Goal: Information Seeking & Learning: Learn about a topic

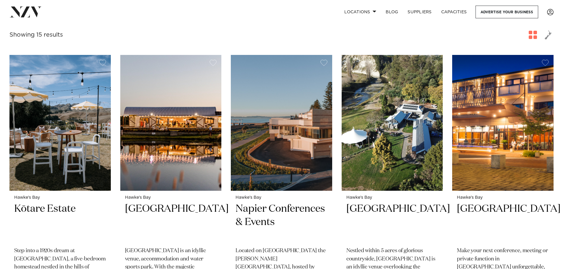
scroll to position [207, 0]
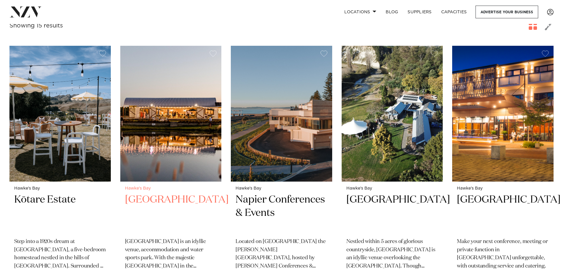
click at [163, 123] on img at bounding box center [170, 114] width 101 height 136
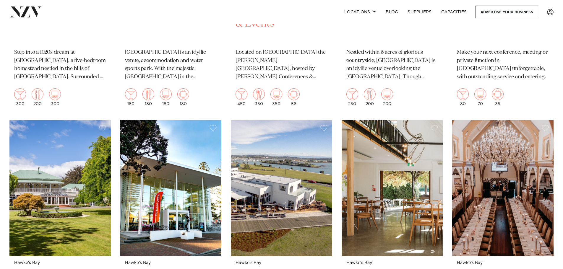
scroll to position [443, 0]
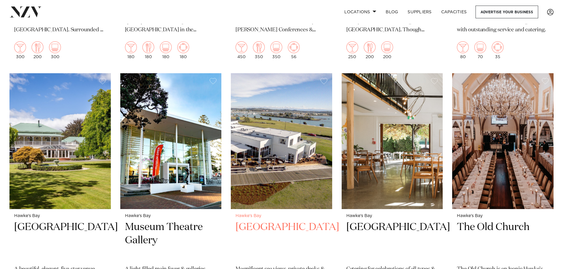
click at [293, 146] on img at bounding box center [281, 141] width 101 height 136
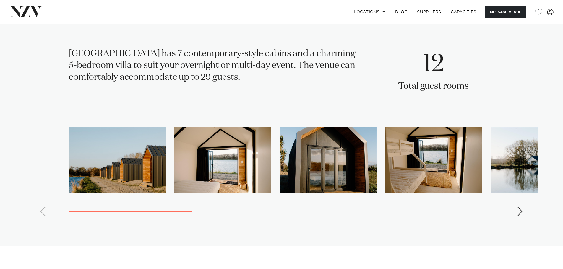
scroll to position [916, 0]
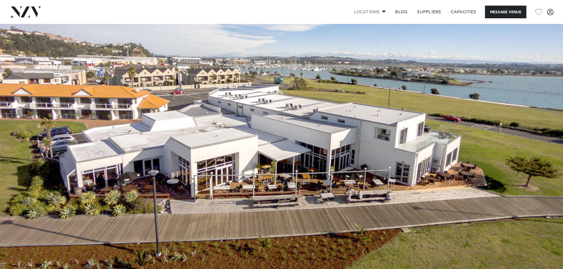
click at [378, 13] on link "Locations" at bounding box center [369, 12] width 41 height 13
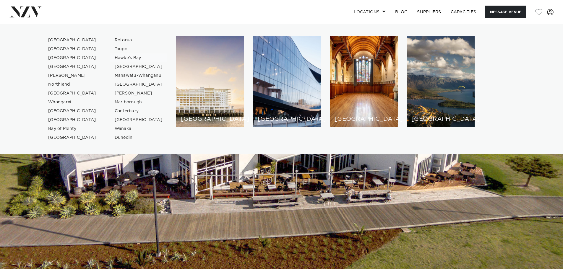
click at [124, 56] on link "Hawke's Bay" at bounding box center [139, 57] width 58 height 9
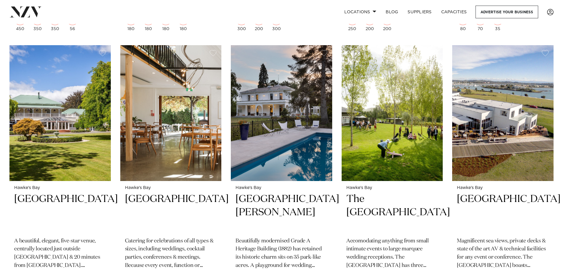
scroll to position [473, 0]
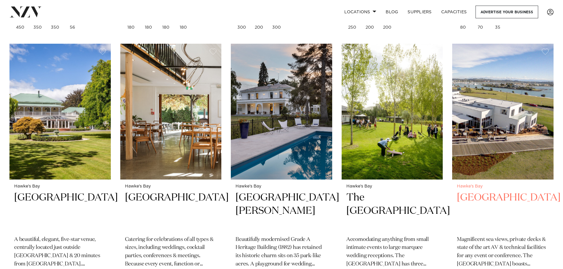
click at [481, 142] on img at bounding box center [502, 112] width 101 height 136
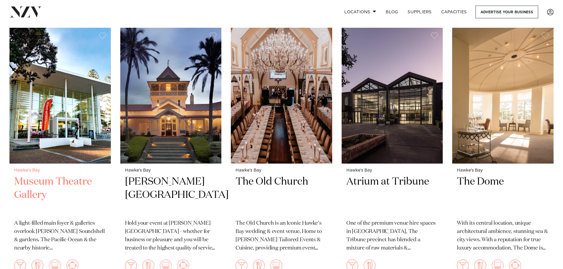
scroll to position [767, 0]
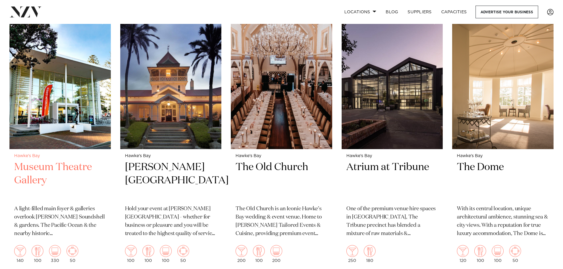
click at [49, 169] on h2 "Museum Theatre Gallery" at bounding box center [60, 181] width 92 height 40
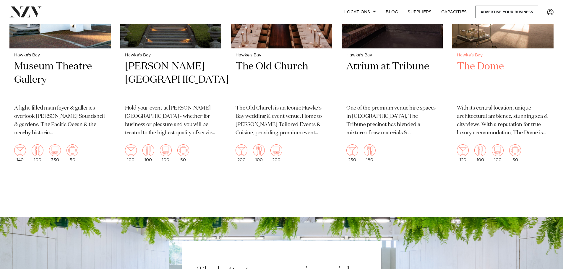
scroll to position [781, 0]
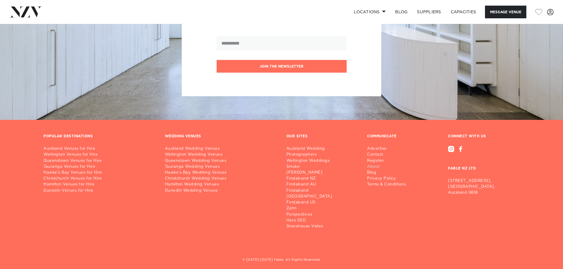
scroll to position [770, 0]
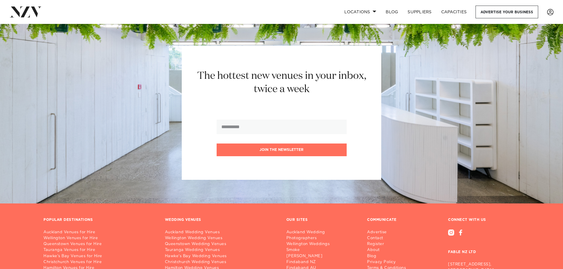
scroll to position [1063, 0]
